Goal: Task Accomplishment & Management: Complete application form

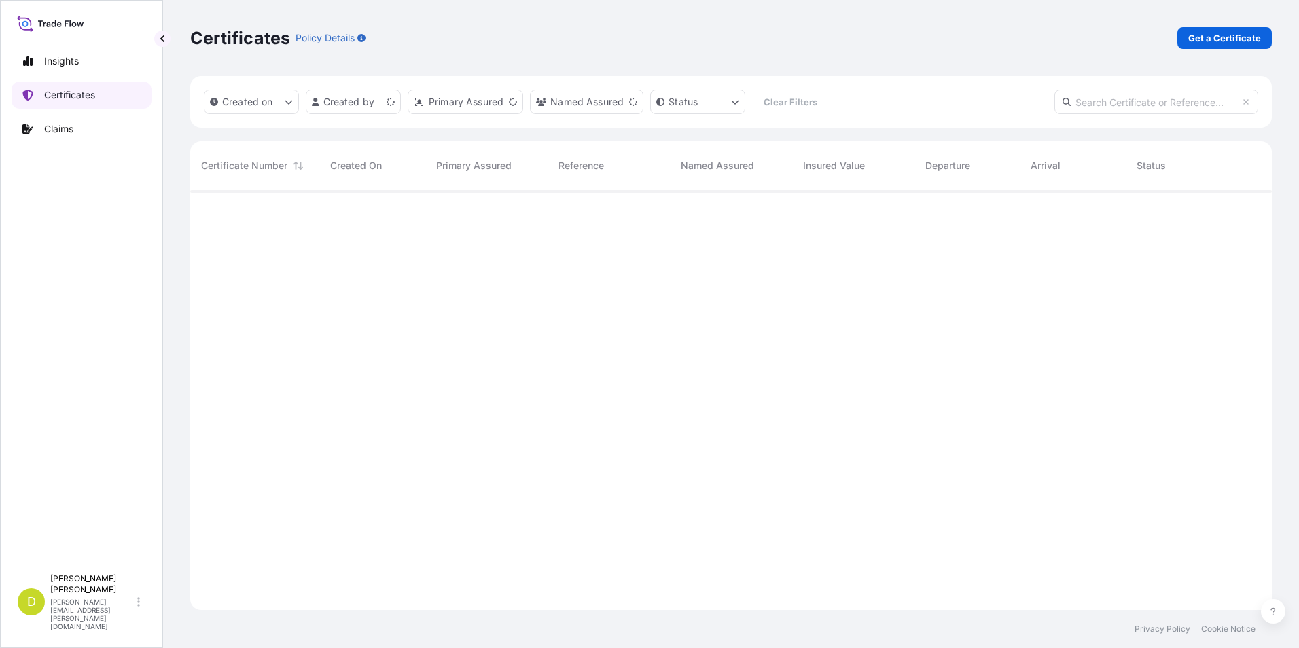
scroll to position [417, 1072]
click at [1233, 38] on p "Get a Certificate" at bounding box center [1225, 38] width 73 height 14
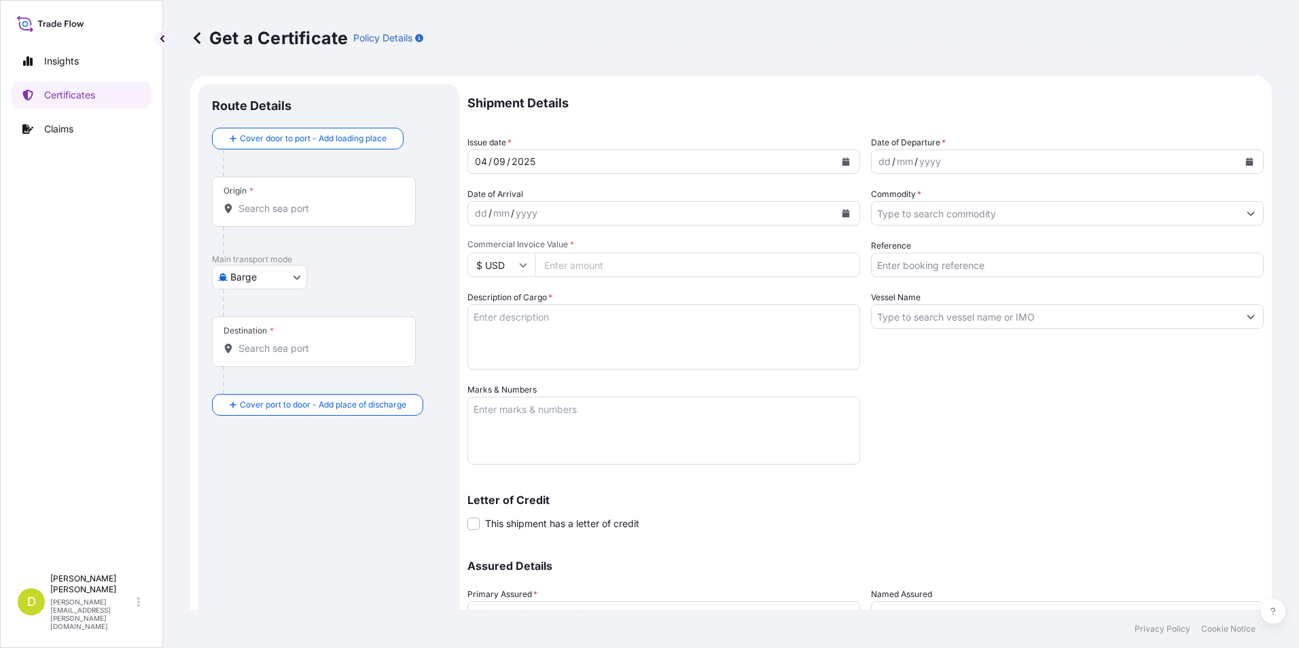
click at [304, 274] on body "Insights Certificates Claims D [PERSON_NAME] [PERSON_NAME][EMAIL_ADDRESS][PERSO…" at bounding box center [649, 324] width 1299 height 648
click at [237, 383] on div "Ocean Vessel" at bounding box center [260, 386] width 86 height 24
select select "Ocean Vessel"
click at [256, 222] on div "Origin *" at bounding box center [314, 207] width 204 height 50
click at [256, 221] on input "Origin *" at bounding box center [319, 214] width 160 height 14
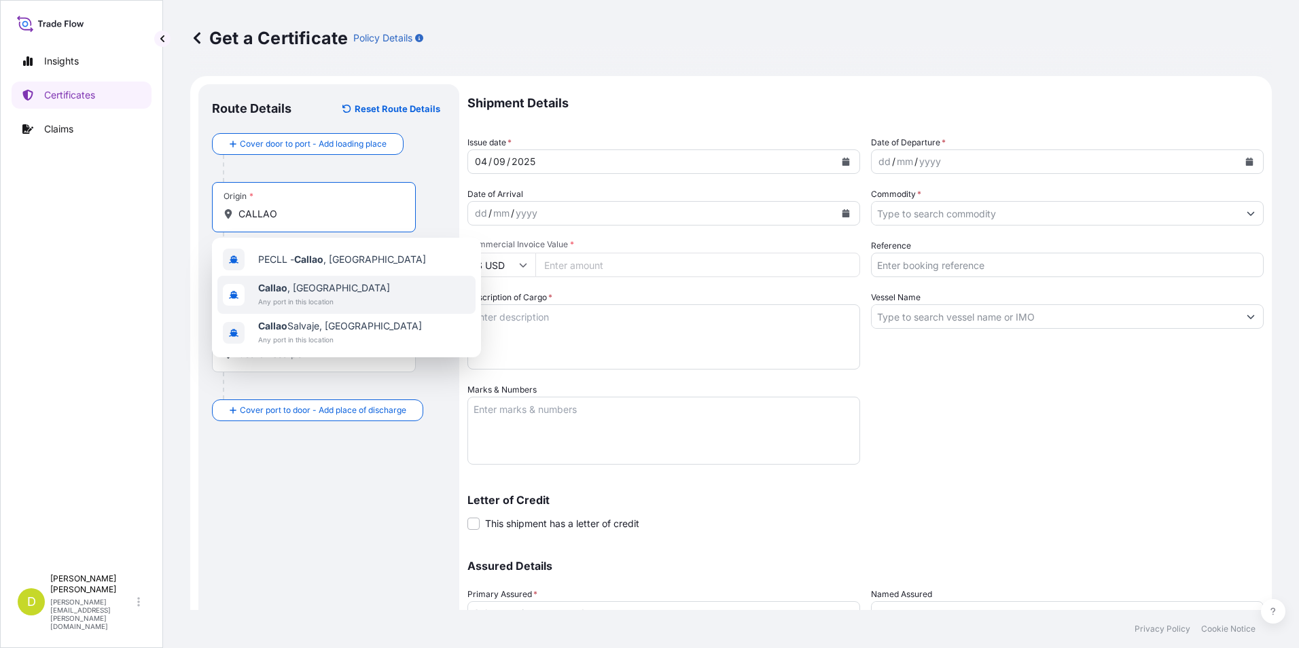
click at [335, 301] on div "[GEOGRAPHIC_DATA] , [GEOGRAPHIC_DATA] Any port in this location" at bounding box center [346, 295] width 258 height 38
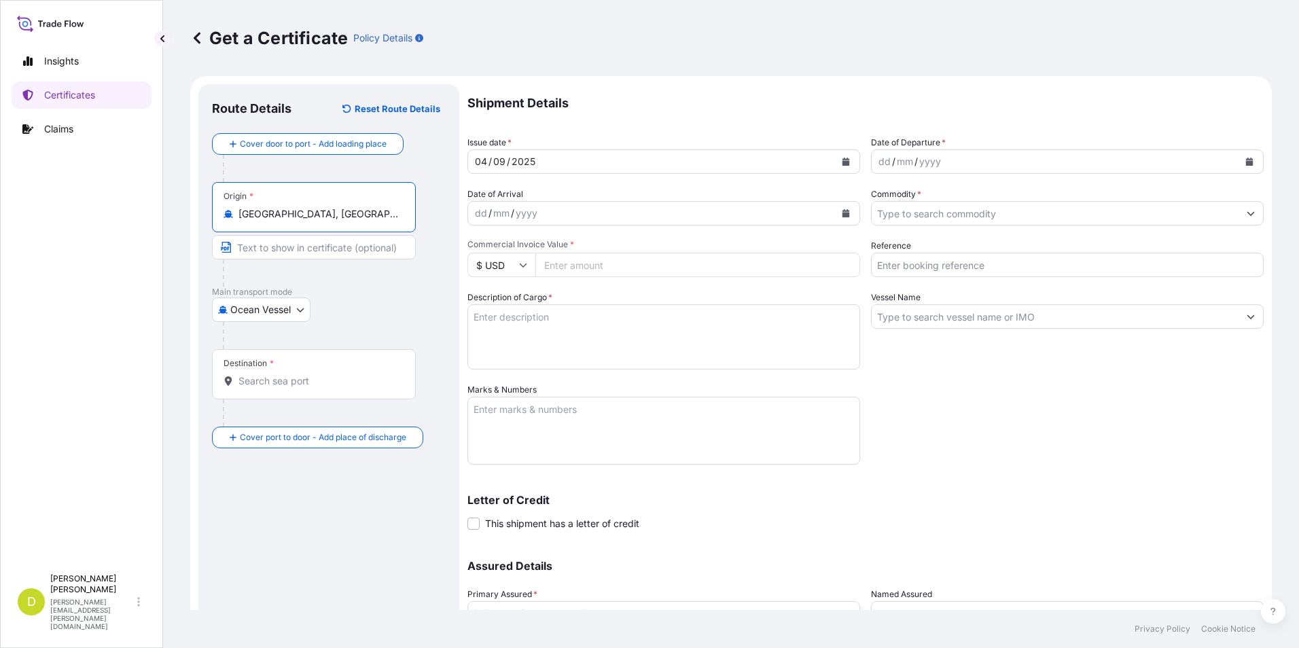
type input "[GEOGRAPHIC_DATA], [GEOGRAPHIC_DATA]"
click at [292, 242] on input "Text to appear on certificate" at bounding box center [314, 247] width 204 height 24
click at [161, 350] on div "Insights Certificates Claims D [PERSON_NAME] [PERSON_NAME][EMAIL_ADDRESS][PERSO…" at bounding box center [81, 324] width 163 height 648
click at [262, 376] on input "Destination *" at bounding box center [319, 381] width 160 height 14
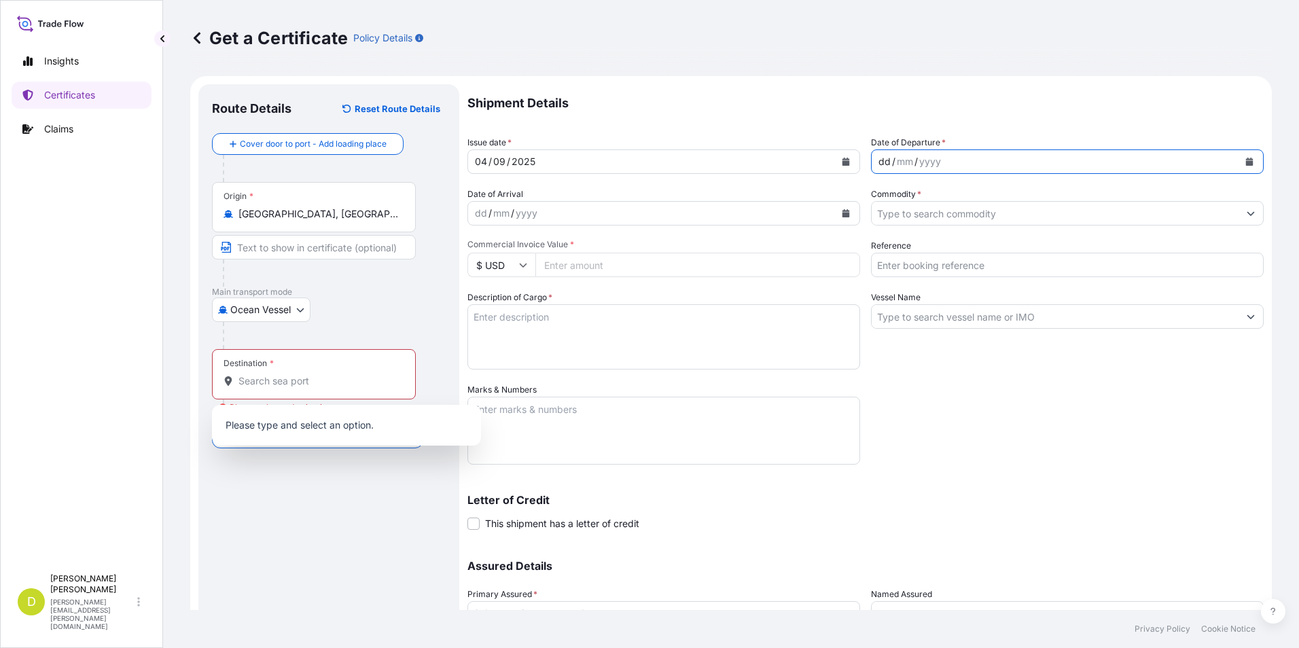
click at [880, 165] on div "dd" at bounding box center [884, 162] width 15 height 16
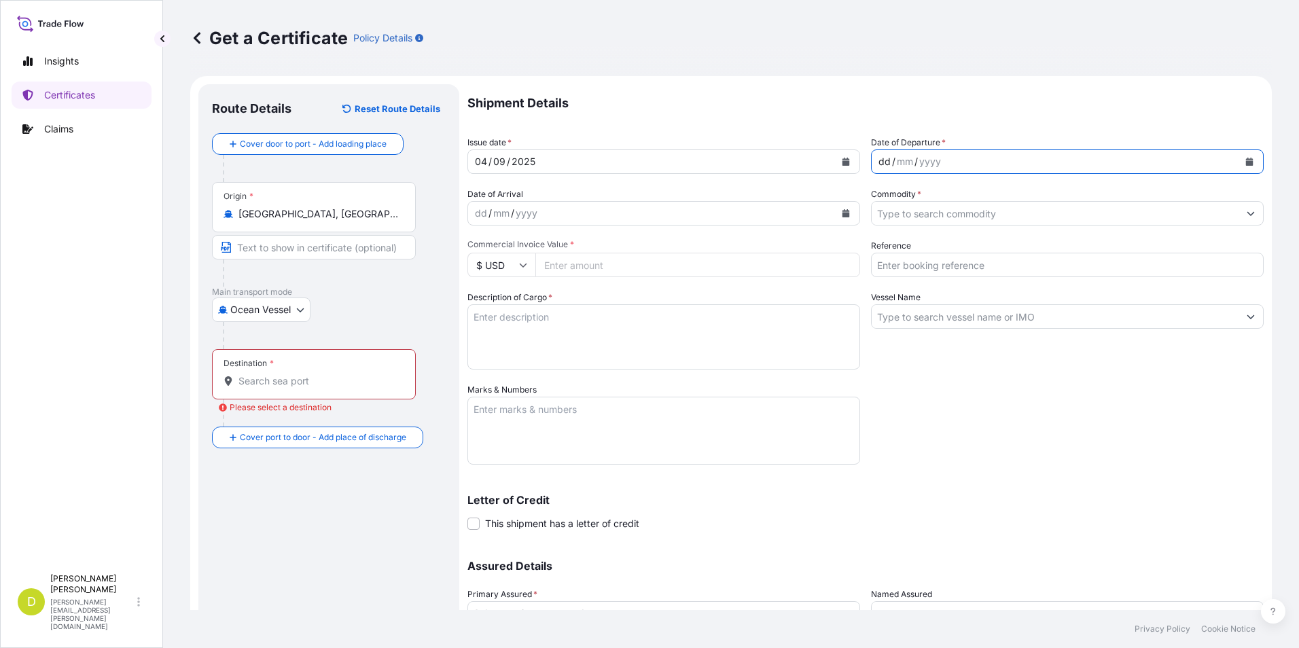
click at [469, 205] on div "dd / mm / yyyy" at bounding box center [651, 213] width 367 height 24
click at [882, 164] on div "dd" at bounding box center [884, 162] width 15 height 16
click at [484, 212] on div "dd" at bounding box center [481, 213] width 15 height 16
click at [956, 213] on input "Commodity *" at bounding box center [1055, 213] width 367 height 24
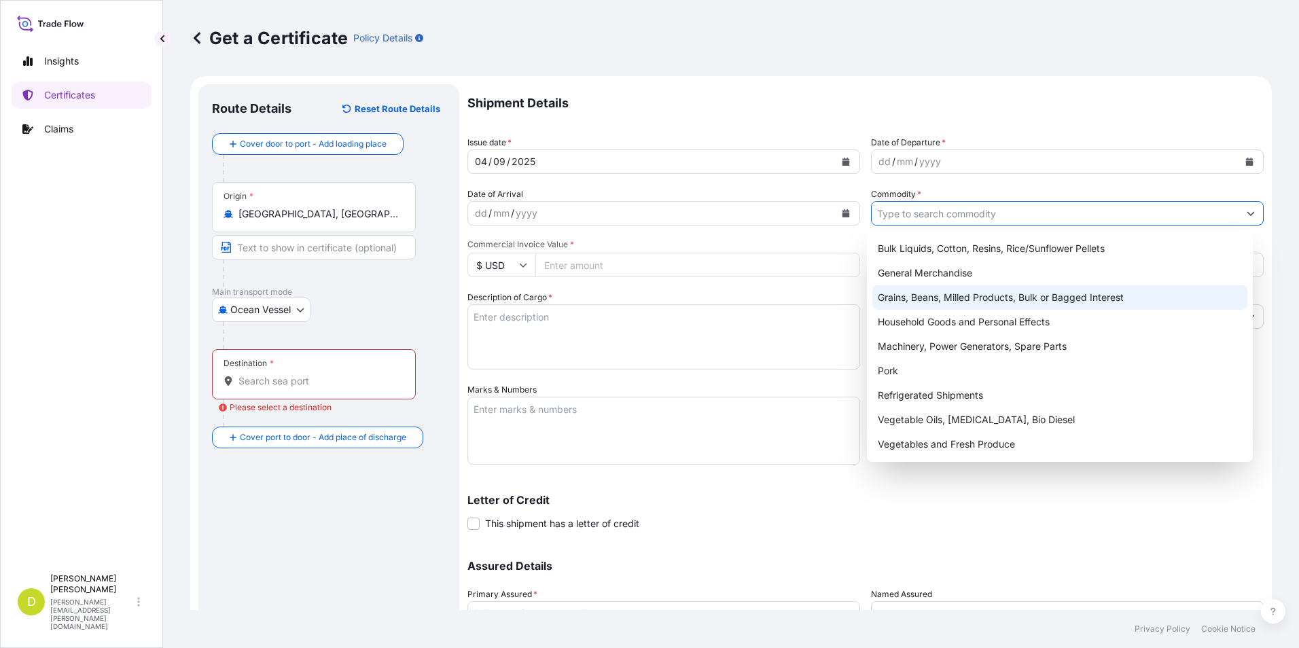
click at [945, 295] on div "Grains, Beans, Milled Products, Bulk or Bagged Interest" at bounding box center [1061, 297] width 376 height 24
type input "Grains, Beans, Milled Products, Bulk or Bagged Interest"
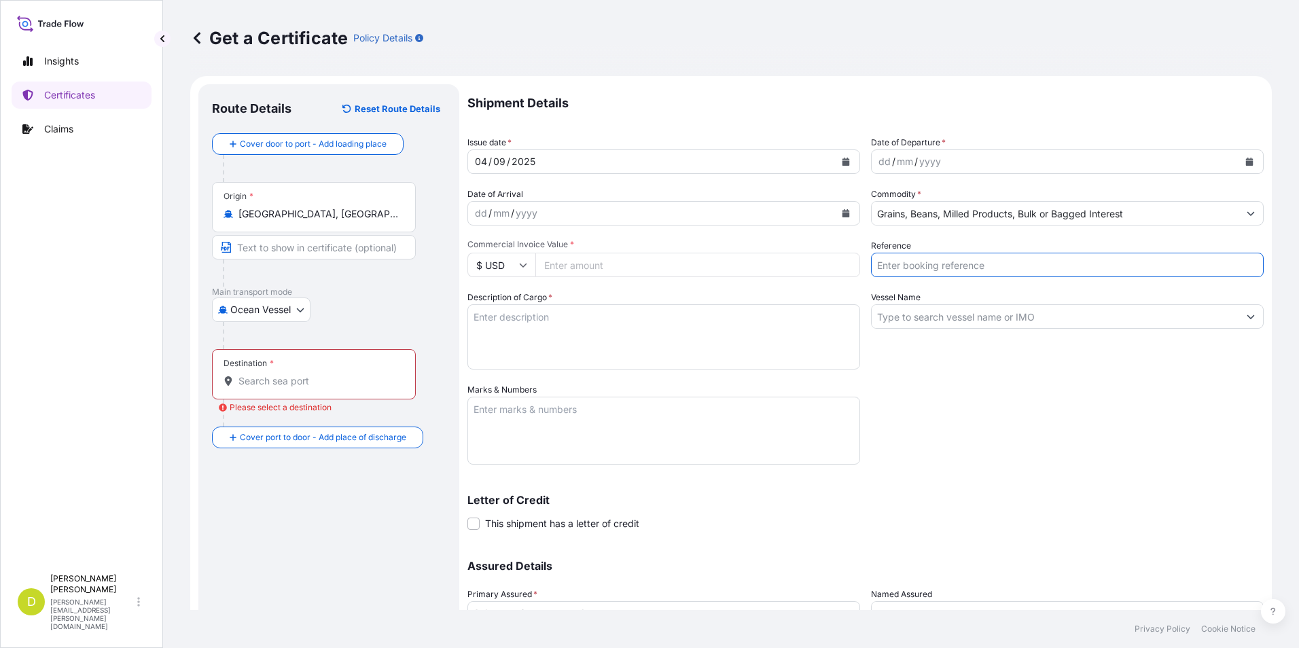
click at [1006, 266] on input "Reference" at bounding box center [1067, 265] width 393 height 24
click at [882, 315] on input "Vessel Name" at bounding box center [1055, 316] width 367 height 24
click at [931, 260] on input "Reference" at bounding box center [1067, 265] width 393 height 24
type input "OIL14770"
type input "[GEOGRAPHIC_DATA][PERSON_NAME], [GEOGRAPHIC_DATA]"
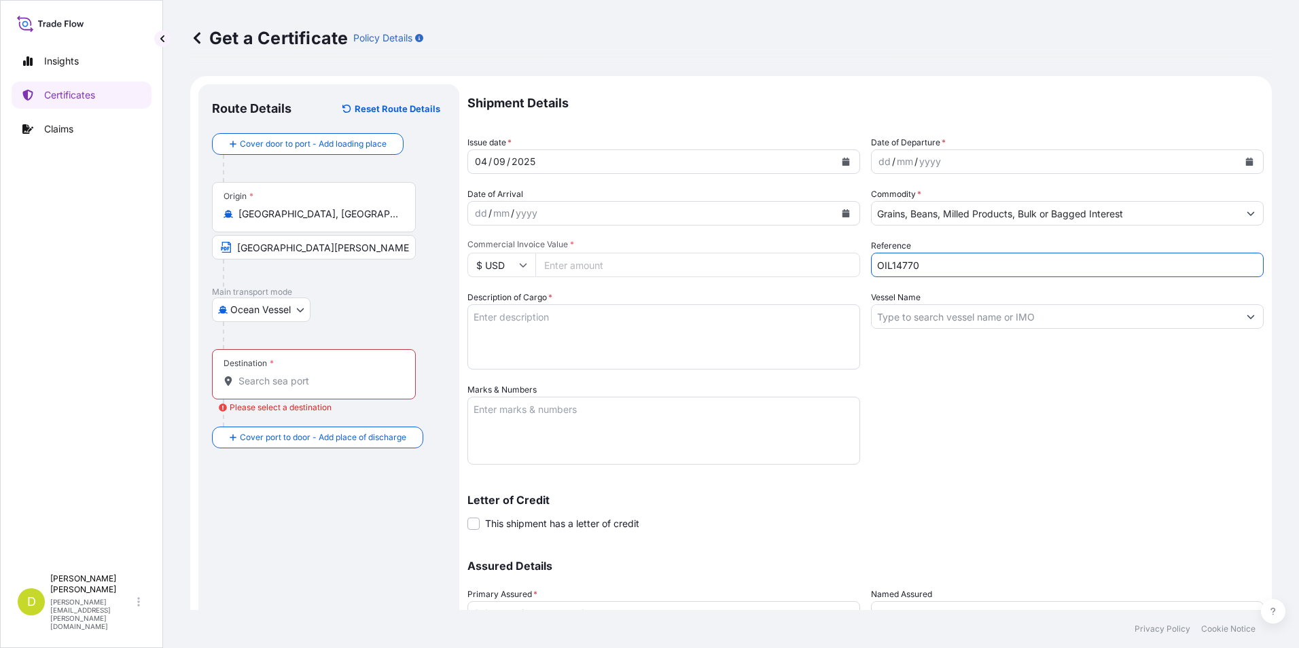
type input "Buenaventura, [PERSON_NAME][GEOGRAPHIC_DATA], [GEOGRAPHIC_DATA]"
type input "2652188"
type input "XENA"
type input "SEABOARD OVERSEAS [GEOGRAPHIC_DATA] SAS"
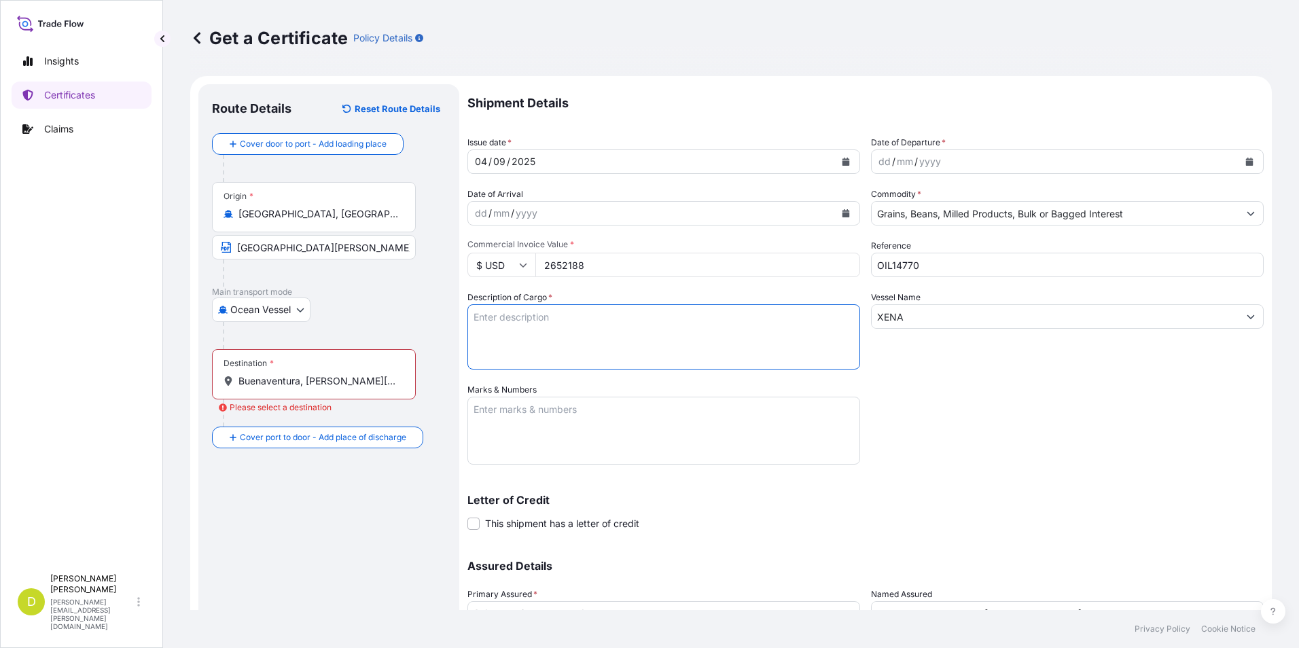
click at [623, 327] on textarea "Description of Cargo *" at bounding box center [664, 336] width 393 height 65
